Goal: Find specific page/section: Find specific page/section

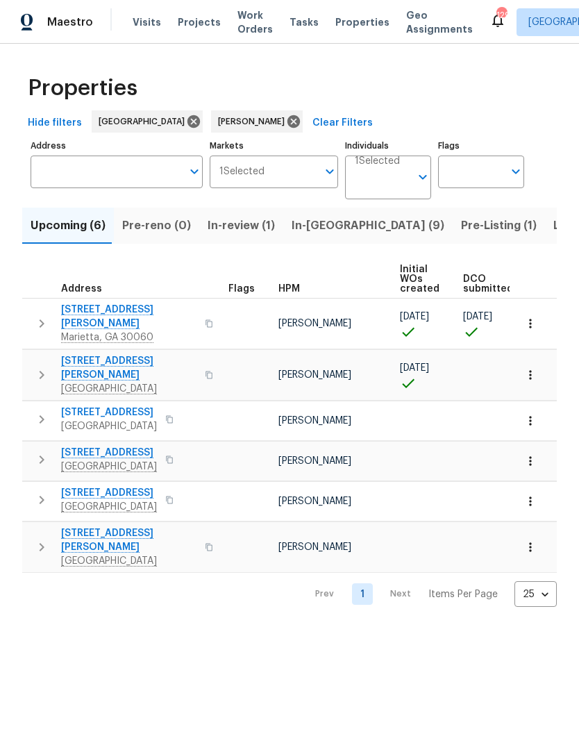
click at [553, 226] on span "Listed (20)" at bounding box center [583, 225] width 60 height 19
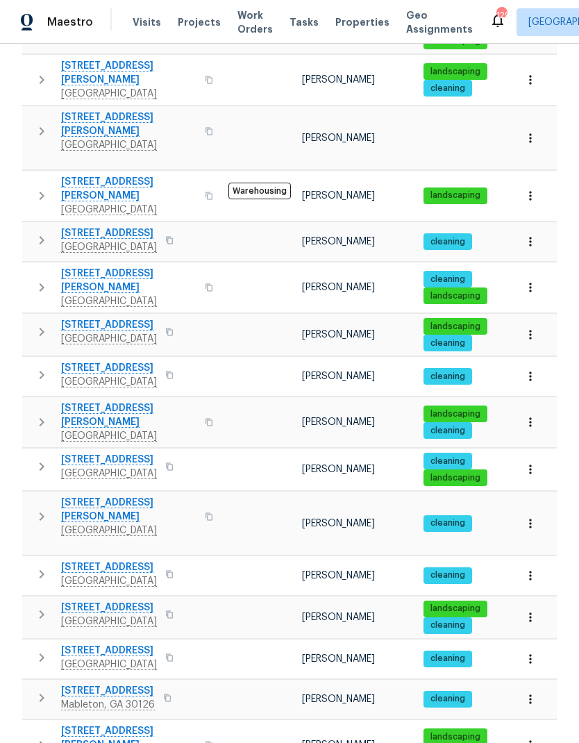
scroll to position [409, 0]
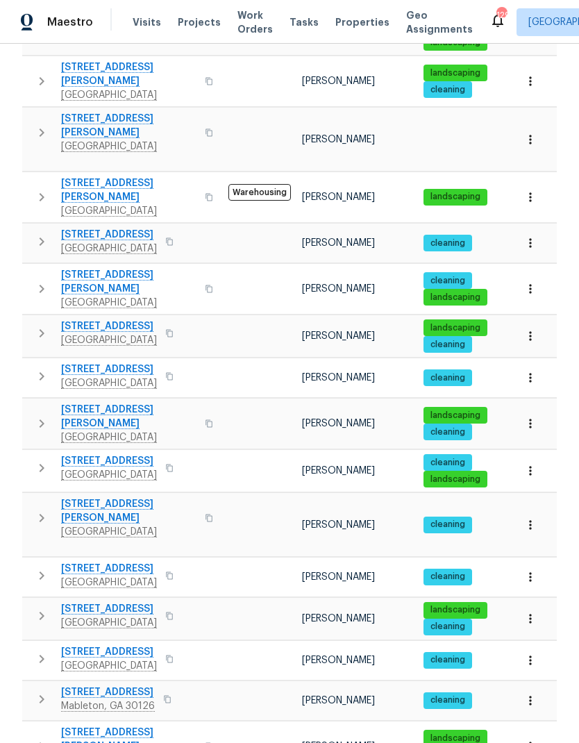
click at [44, 567] on icon "button" at bounding box center [41, 575] width 17 height 17
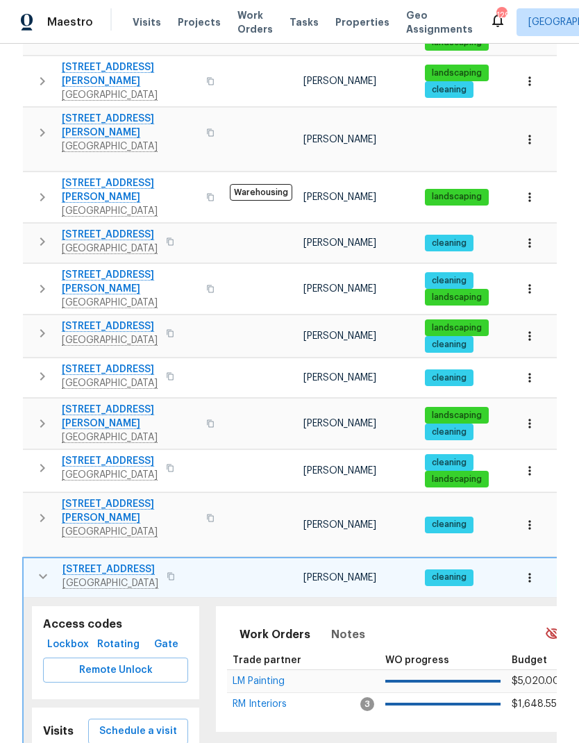
click at [67, 636] on span "Lockbox" at bounding box center [68, 644] width 39 height 17
click at [66, 636] on span "Lockbox" at bounding box center [68, 644] width 39 height 17
click at [40, 568] on icon "button" at bounding box center [43, 576] width 17 height 17
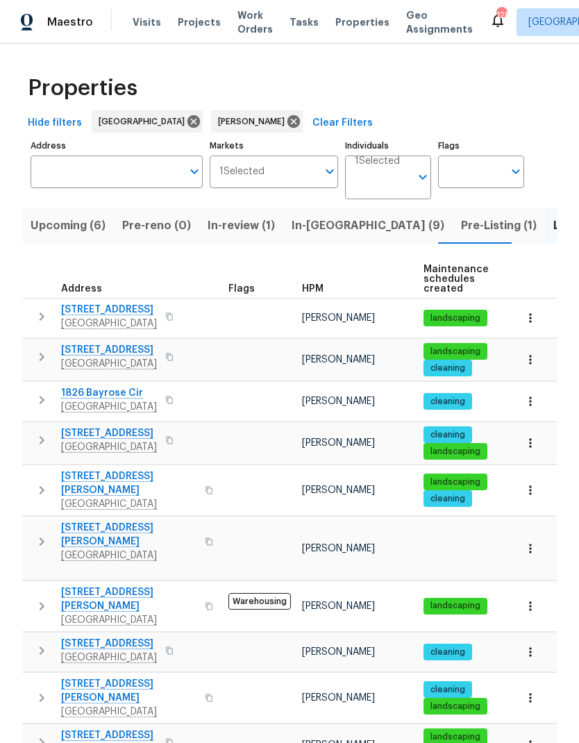
scroll to position [0, 0]
click at [162, 227] on span "Pre-reno (0)" at bounding box center [156, 225] width 69 height 19
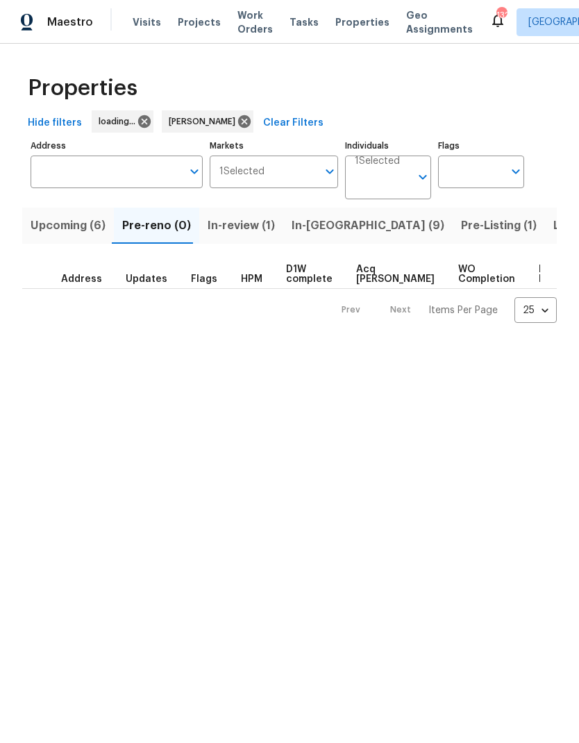
click at [64, 235] on span "Upcoming (6)" at bounding box center [68, 225] width 75 height 19
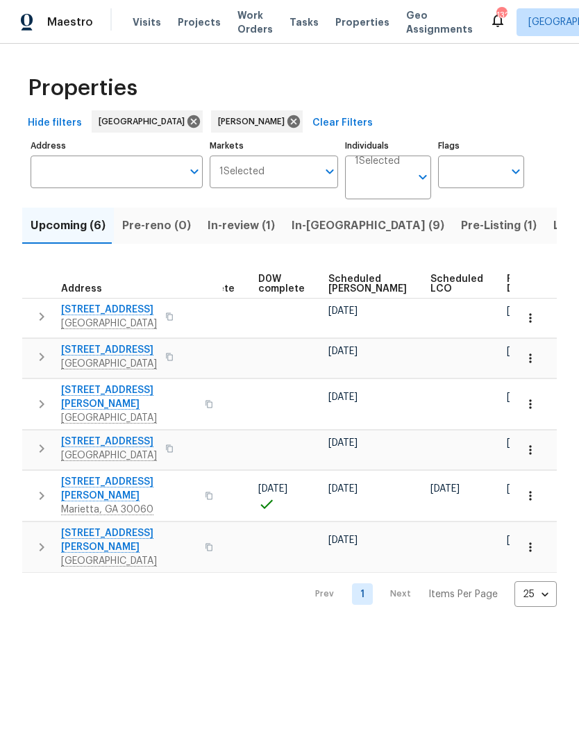
scroll to position [0, 348]
click at [507, 283] on span "Ready Date" at bounding box center [522, 283] width 31 height 19
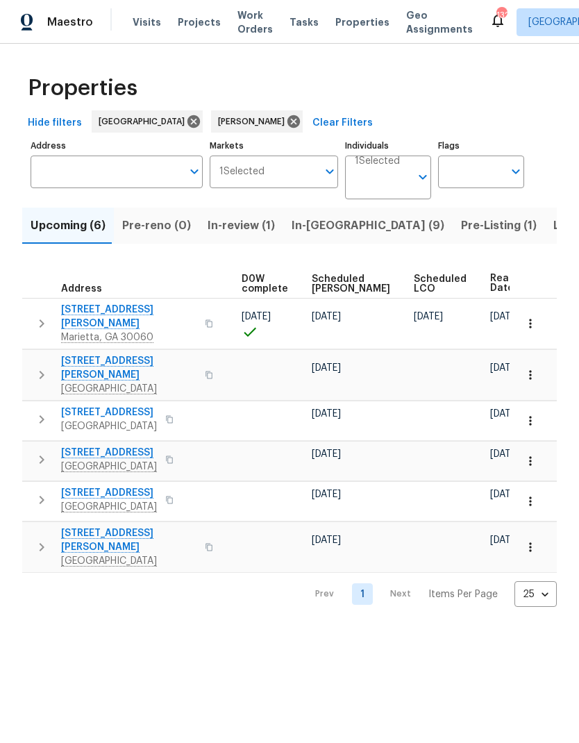
scroll to position [0, 364]
click at [534, 317] on icon "button" at bounding box center [530, 324] width 14 height 14
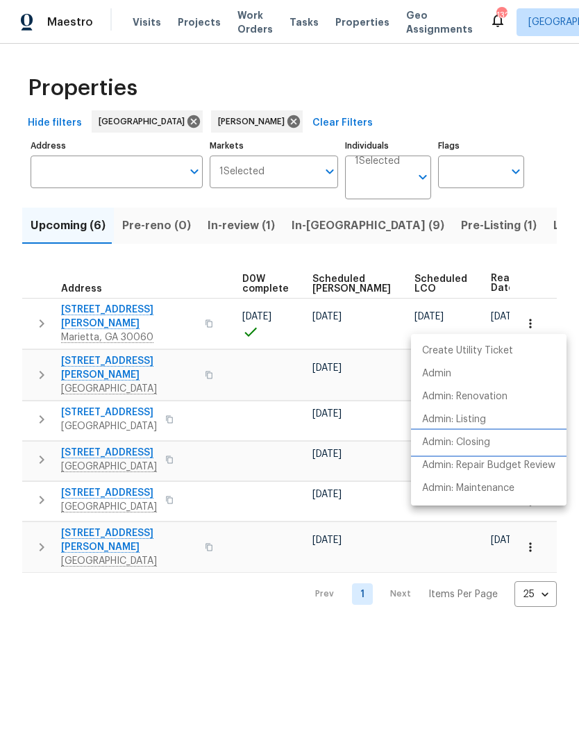
click at [473, 444] on p "Admin: Closing" at bounding box center [456, 442] width 68 height 15
